Goal: Transaction & Acquisition: Purchase product/service

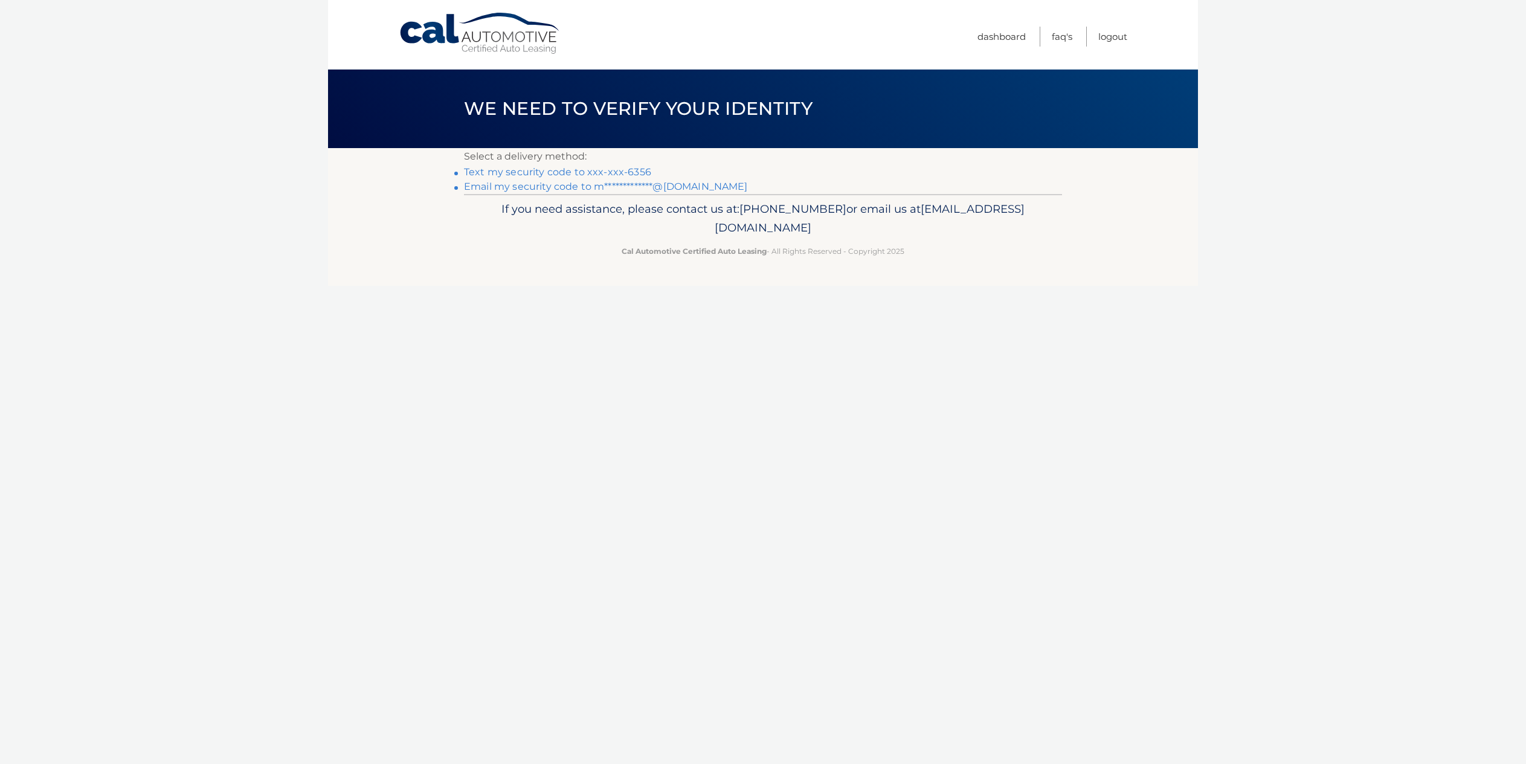
click at [601, 178] on link "Text my security code to xxx-xxx-6356" at bounding box center [557, 171] width 187 height 11
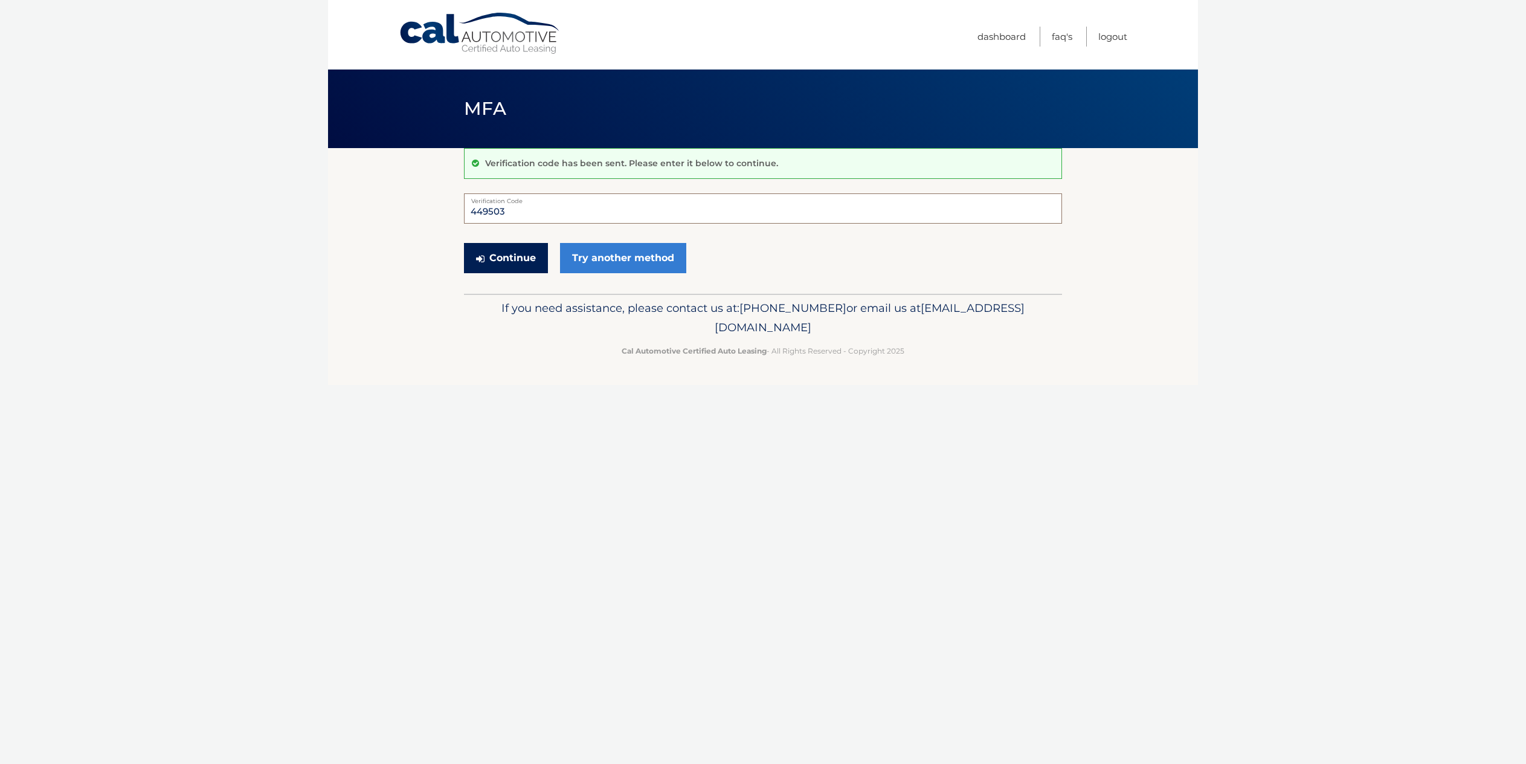
type input "449503"
click at [514, 265] on button "Continue" at bounding box center [506, 258] width 84 height 30
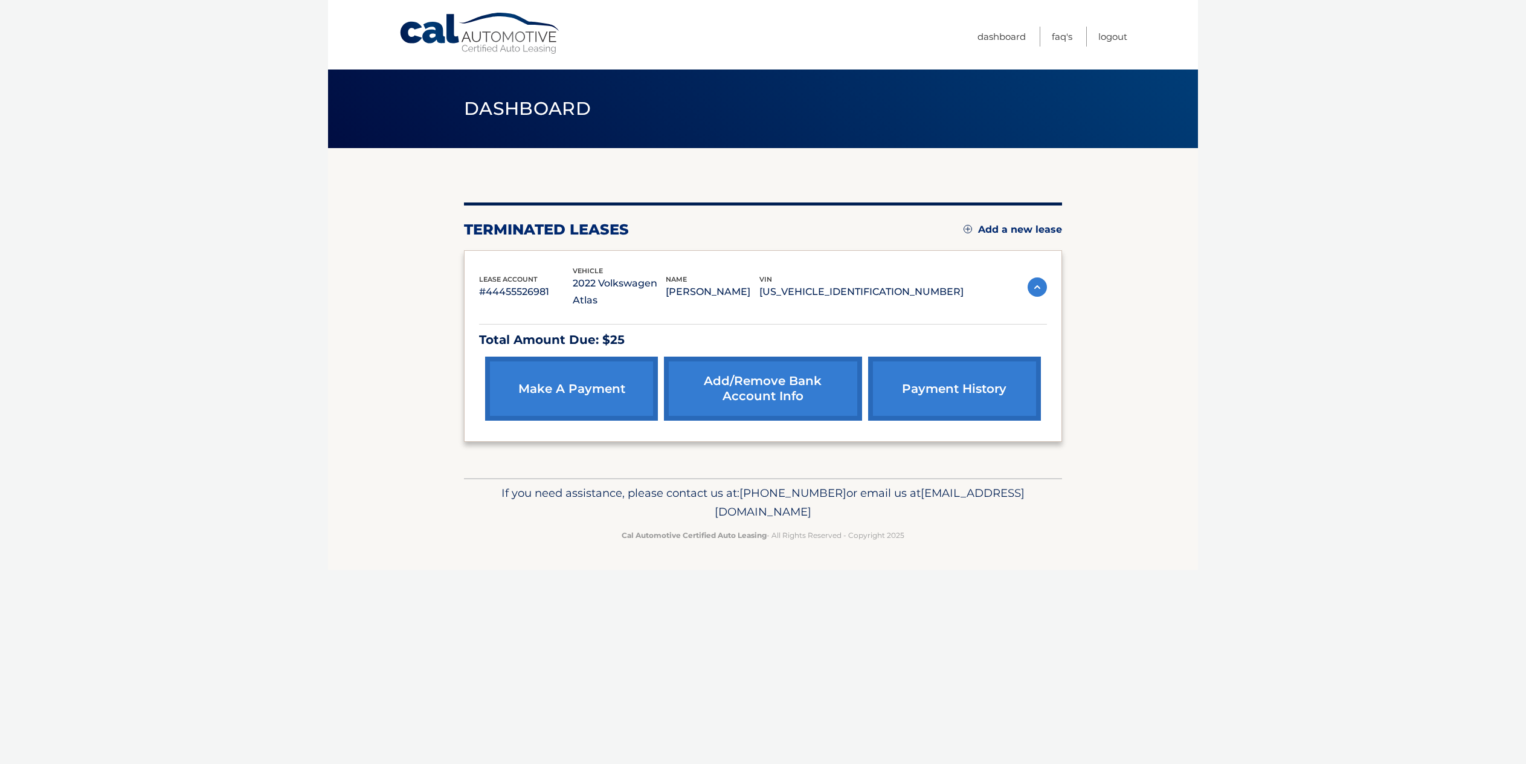
click at [565, 374] on link "make a payment" at bounding box center [571, 389] width 173 height 64
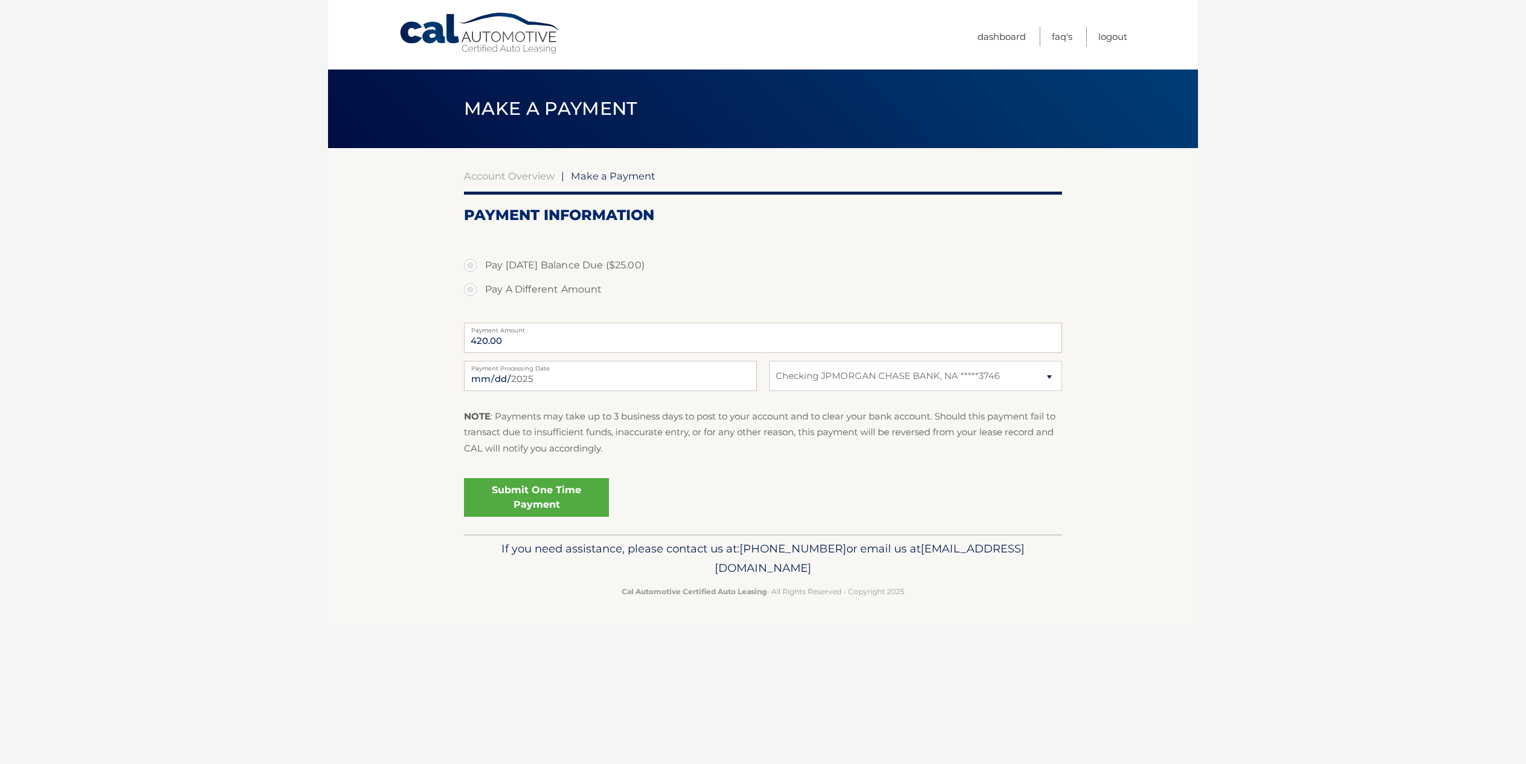
select select "ZmZlZjM1NGUtMjkwMS00NDUzLTk1YzUtYmI3ODc1ZDFjZDgx"
drag, startPoint x: 527, startPoint y: 362, endPoint x: 434, endPoint y: 358, distance: 92.6
click at [438, 358] on section "Account Overview | Make a Payment Payment Information Pay Today's Balance Due (…" at bounding box center [763, 341] width 870 height 386
click at [518, 391] on input "2025-09-04" at bounding box center [610, 376] width 293 height 30
click at [832, 390] on select "Select Bank Account Checking JPMORGAN CHASE BANK, NA *****3746" at bounding box center [915, 376] width 293 height 30
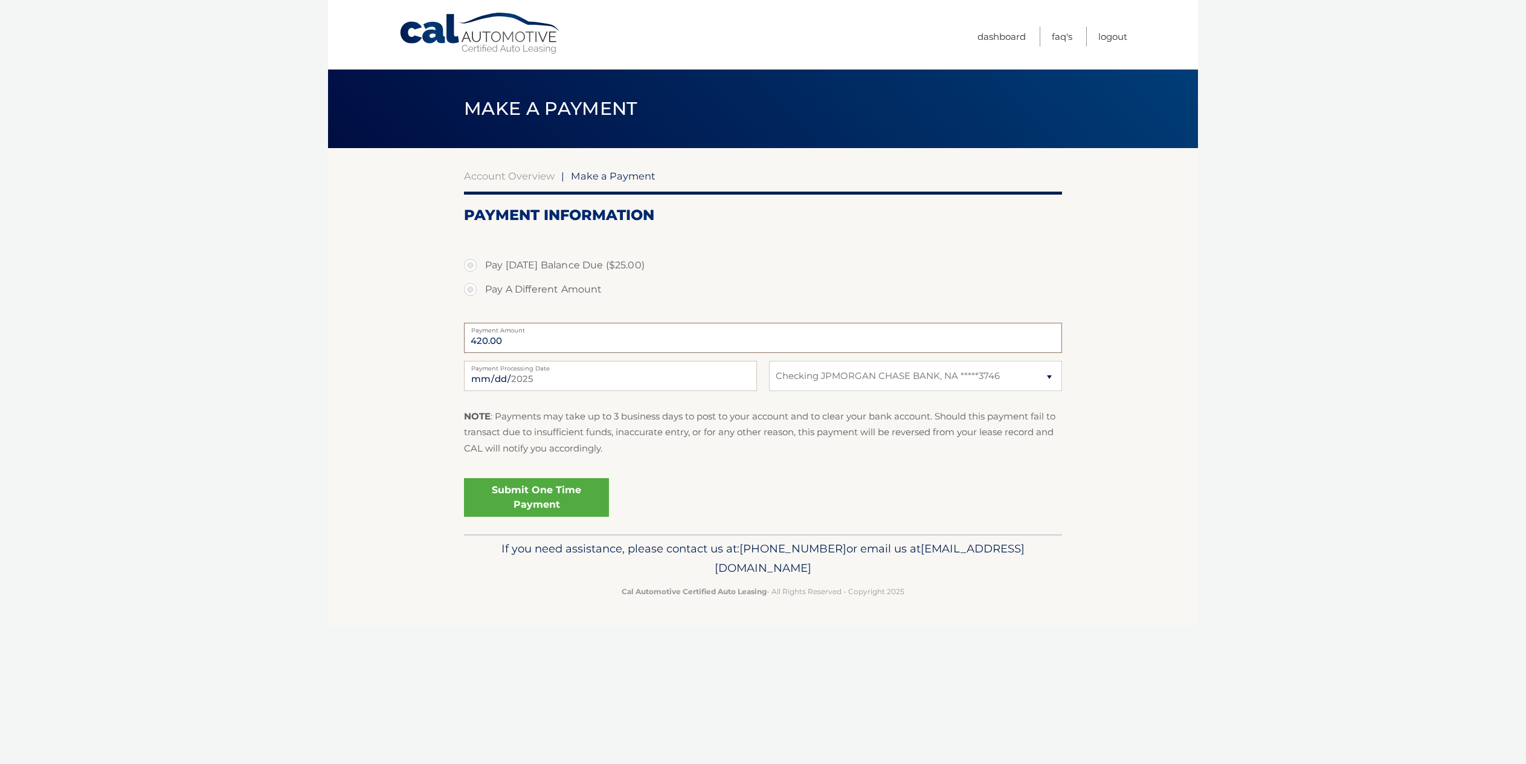
click at [504, 353] on input "420.00" at bounding box center [763, 338] width 598 height 30
click at [505, 353] on input "420.00" at bounding box center [763, 338] width 598 height 30
click at [474, 302] on label "Pay A Different Amount" at bounding box center [763, 289] width 598 height 24
click at [474, 297] on input "Pay A Different Amount" at bounding box center [475, 286] width 12 height 19
radio input "true"
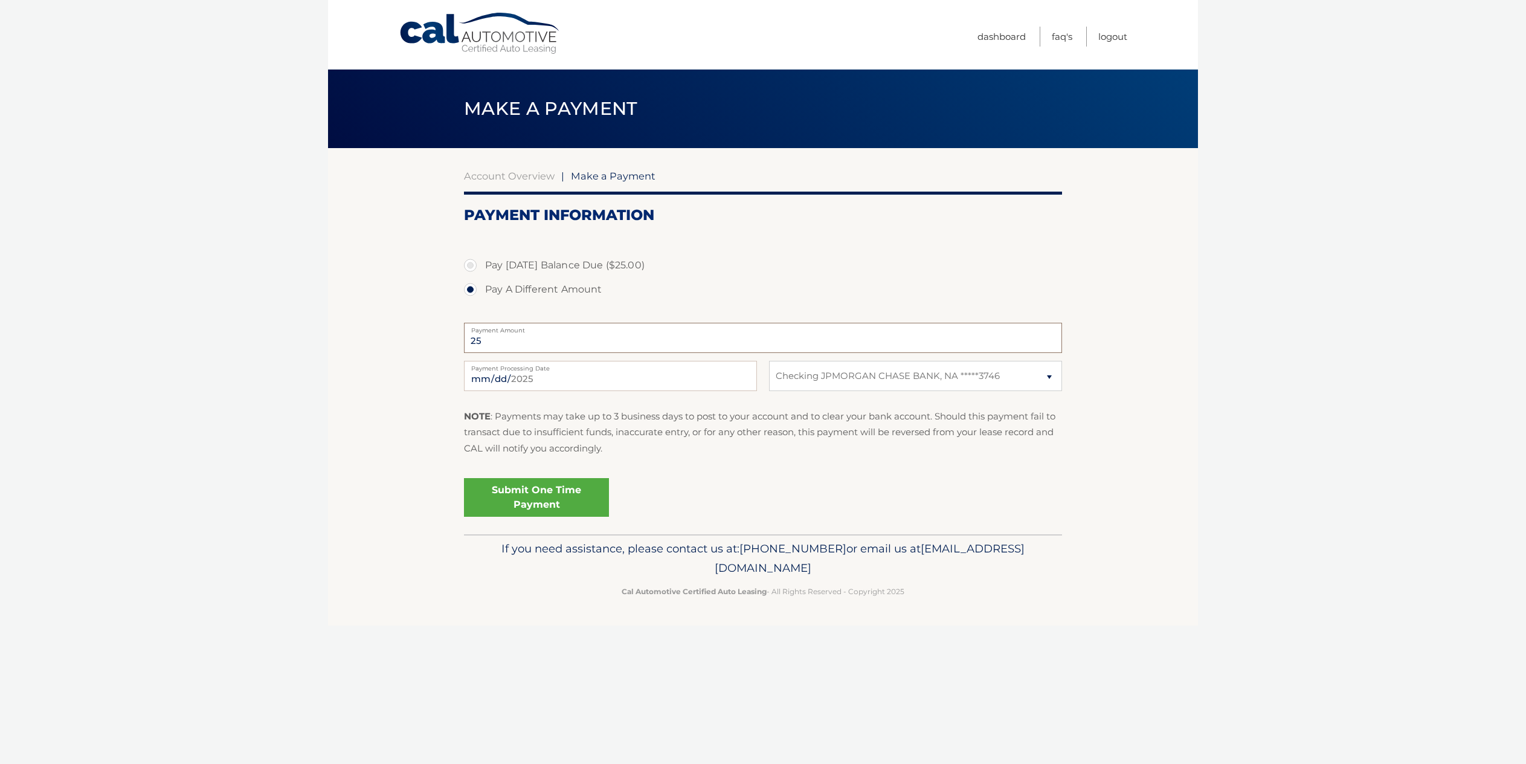
type input "25"
click at [555, 517] on link "Submit One Time Payment" at bounding box center [536, 497] width 145 height 39
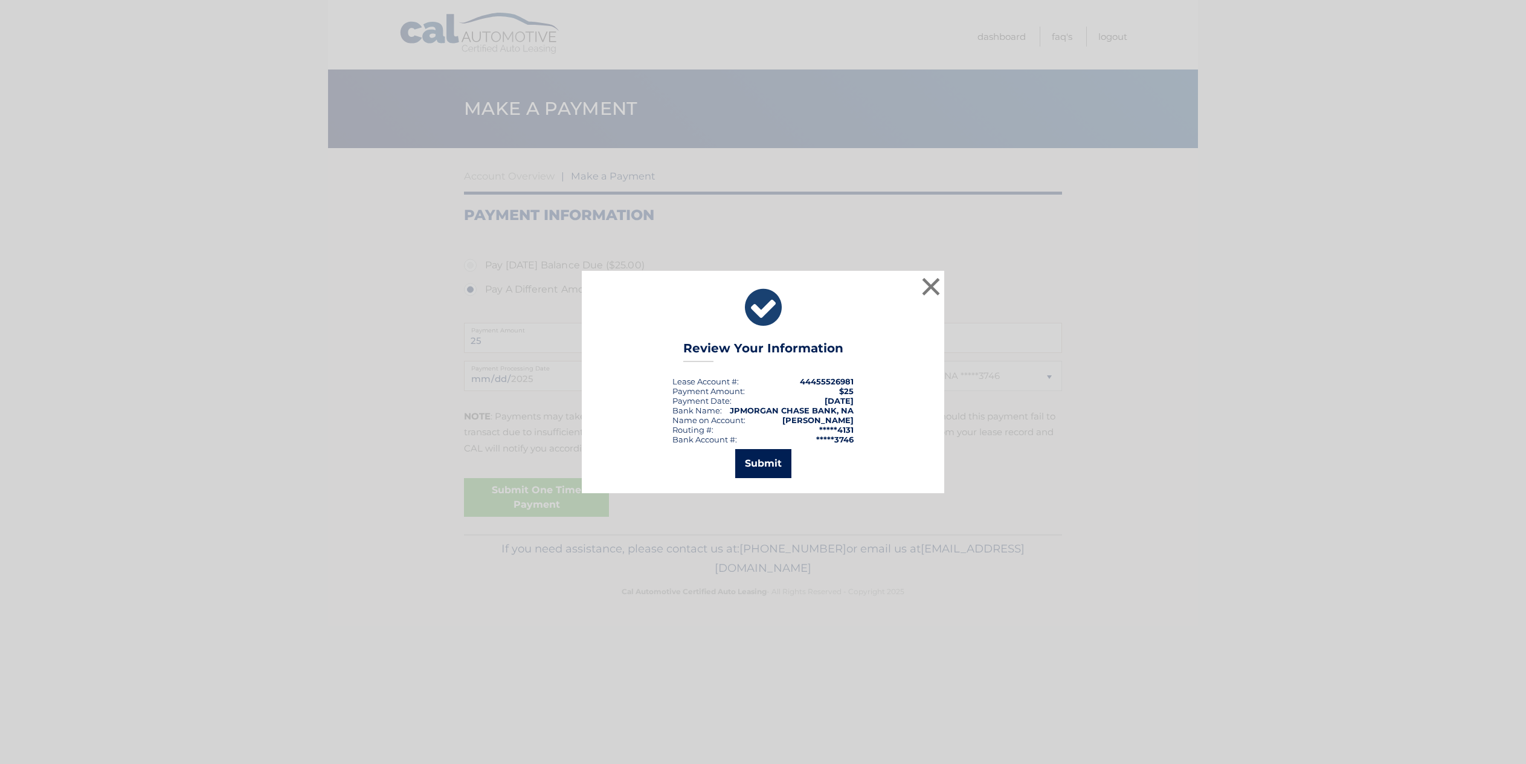
click at [756, 474] on button "Submit" at bounding box center [763, 463] width 56 height 29
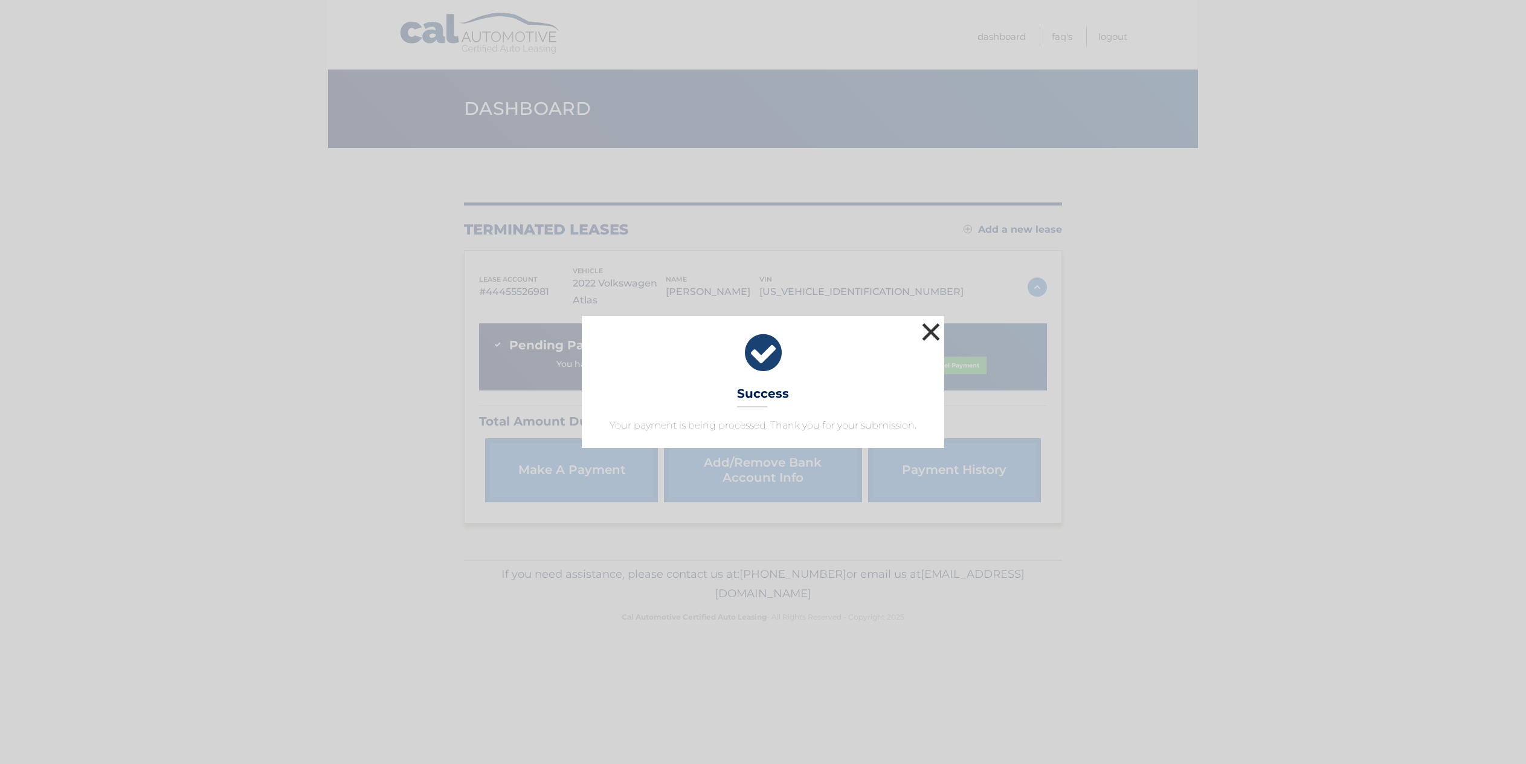
click at [931, 320] on button "×" at bounding box center [931, 332] width 24 height 24
